Goal: Find specific page/section: Find specific page/section

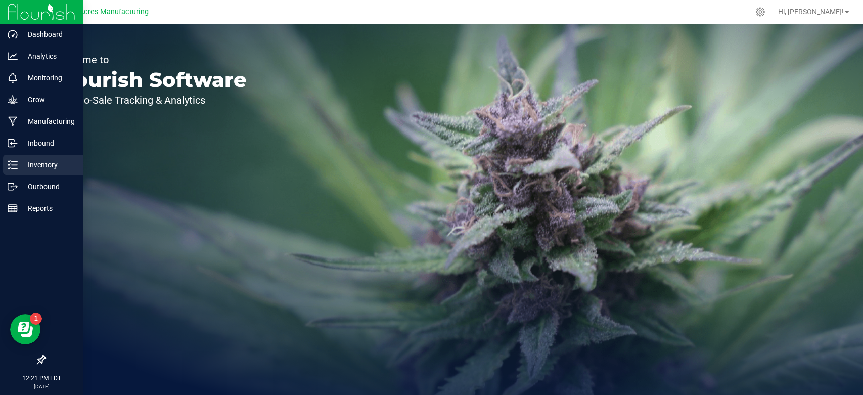
click at [41, 170] on p "Inventory" at bounding box center [48, 165] width 61 height 12
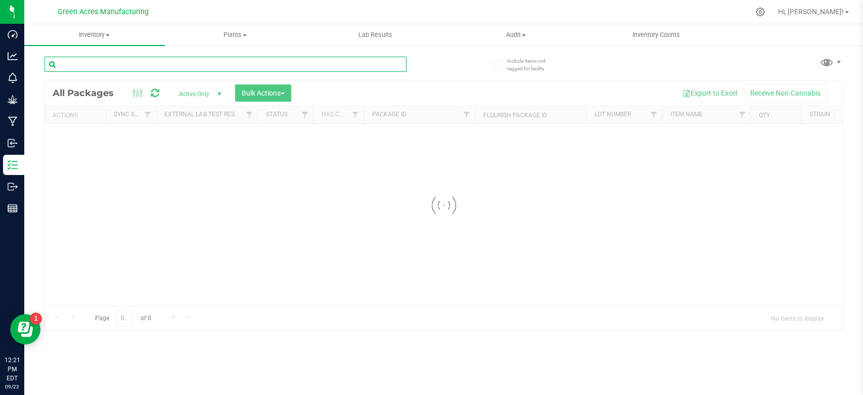
click at [274, 65] on input "text" at bounding box center [225, 64] width 362 height 15
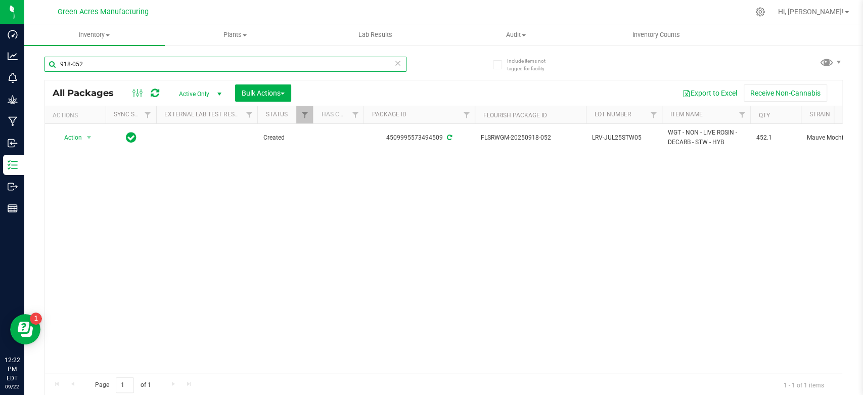
type input "918-052"
